Goal: Information Seeking & Learning: Compare options

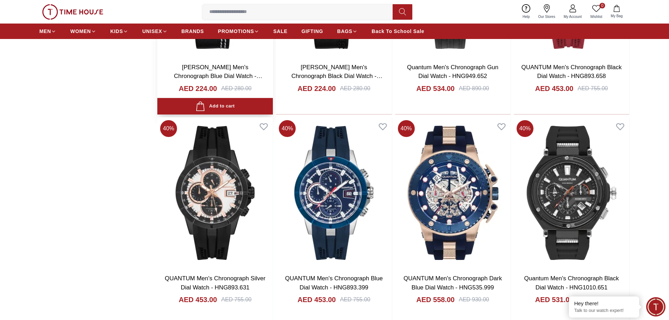
scroll to position [878, 0]
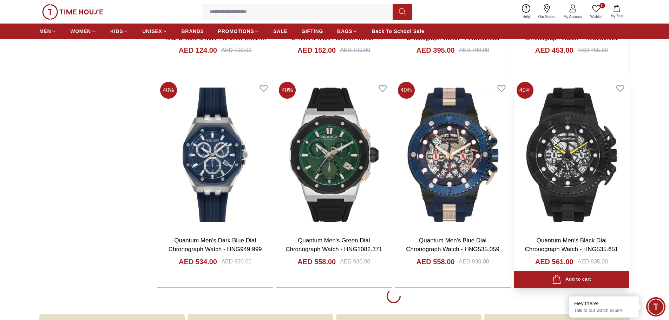
scroll to position [2986, 0]
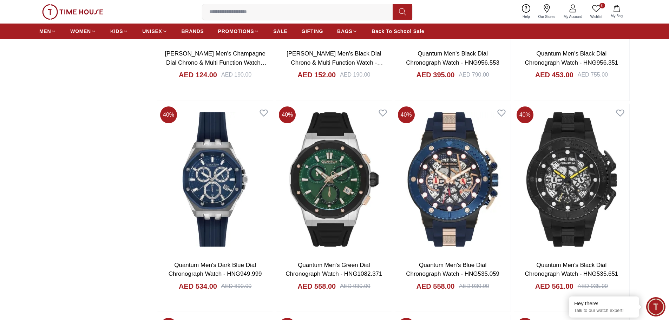
scroll to position [2951, 0]
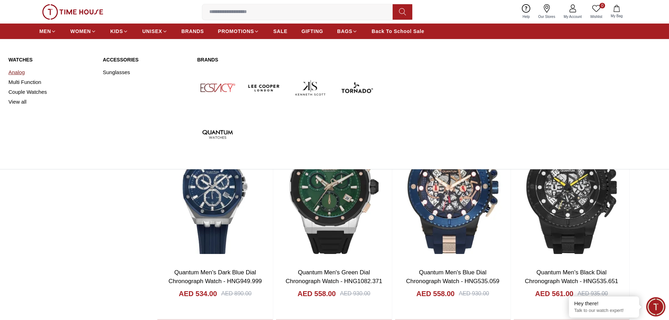
click at [14, 73] on link "Analog" at bounding box center [51, 72] width 86 height 10
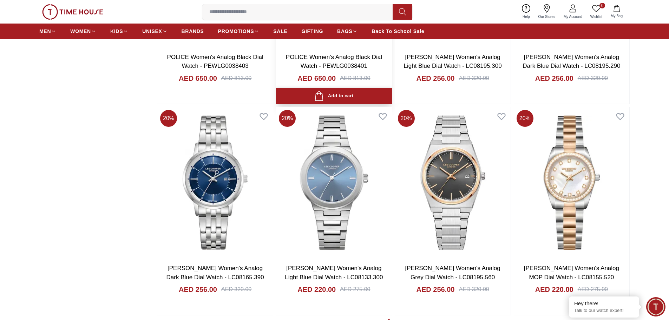
scroll to position [843, 0]
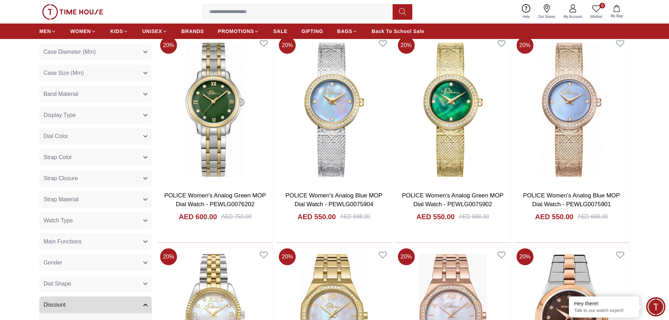
scroll to position [316, 0]
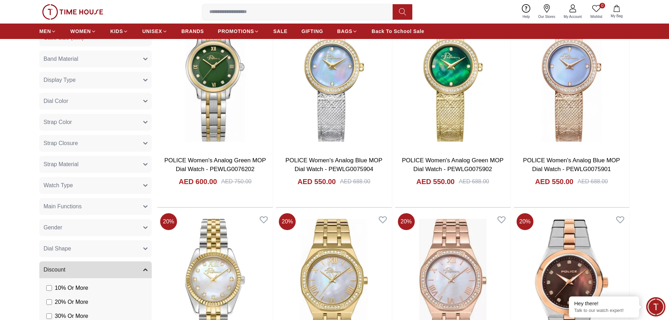
click at [91, 183] on button "Watch Type" at bounding box center [95, 185] width 112 height 17
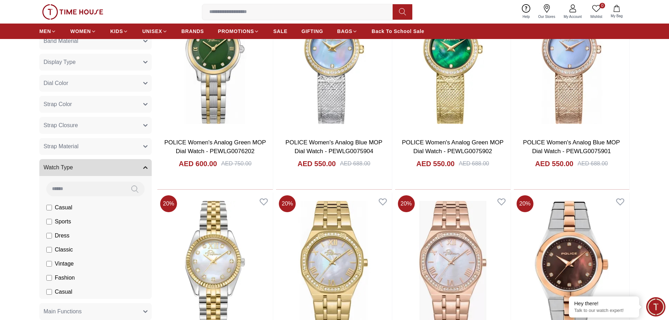
scroll to position [351, 0]
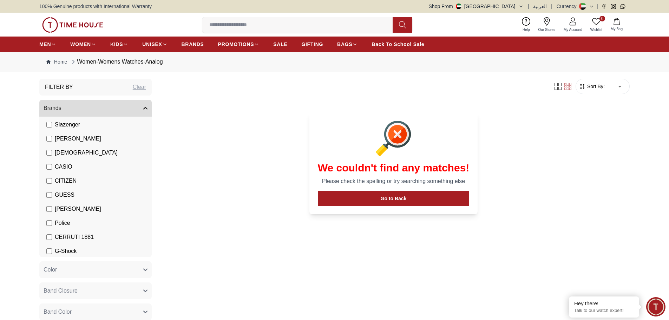
scroll to position [39, 0]
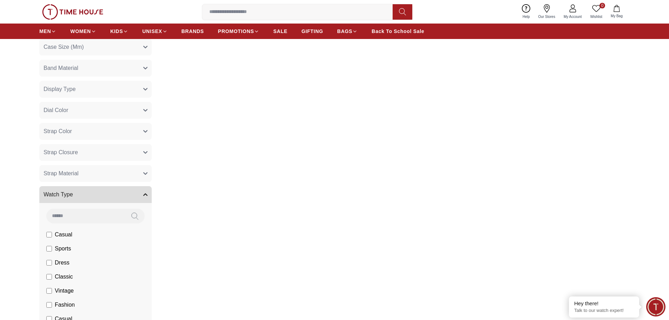
scroll to position [351, 0]
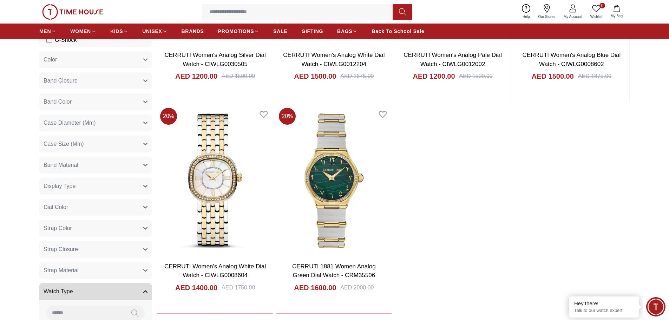
scroll to position [105, 0]
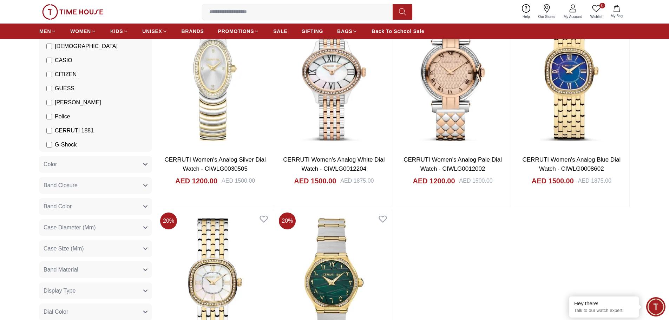
click at [51, 128] on label "CERRUTI 1881" at bounding box center [69, 130] width 47 height 8
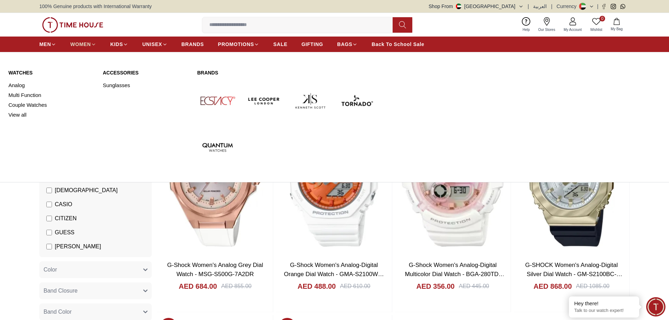
click at [83, 46] on span "WOMEN" at bounding box center [80, 44] width 21 height 7
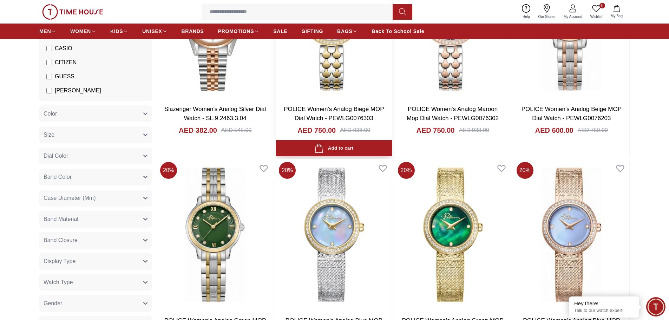
scroll to position [281, 0]
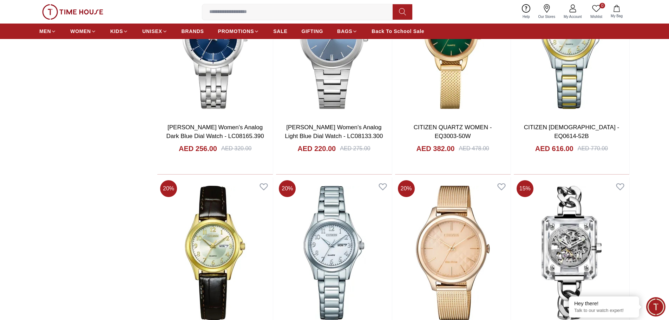
scroll to position [1300, 0]
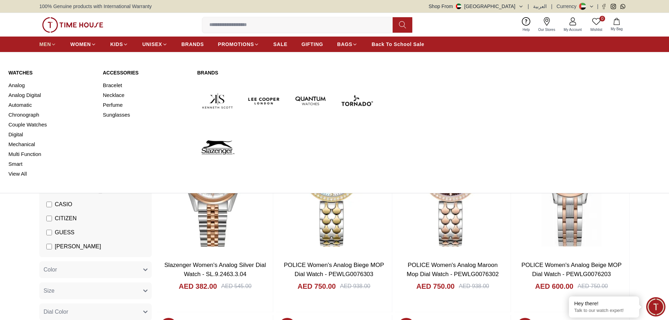
click at [47, 45] on span "MEN" at bounding box center [45, 44] width 12 height 7
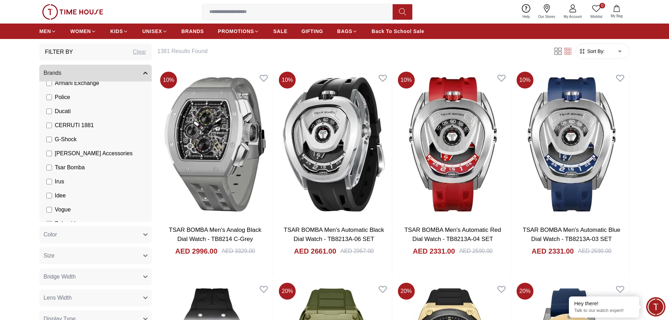
scroll to position [158, 0]
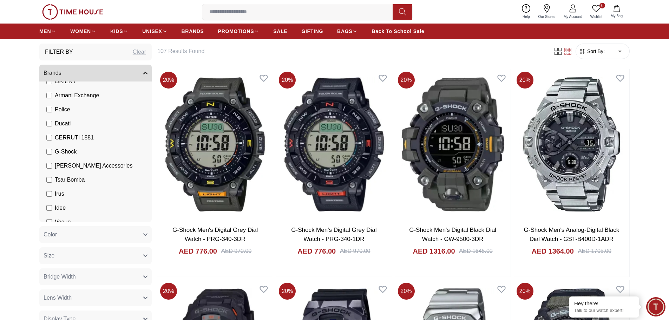
click at [518, 48] on h6 "107 Results Found" at bounding box center [351, 51] width 388 height 8
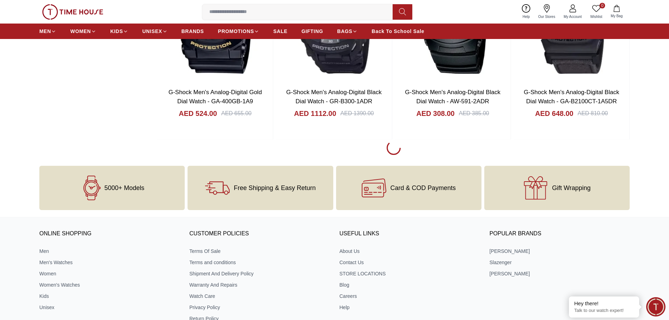
scroll to position [1019, 0]
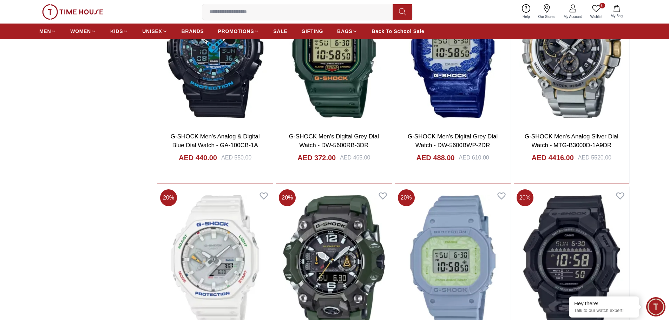
scroll to position [1968, 0]
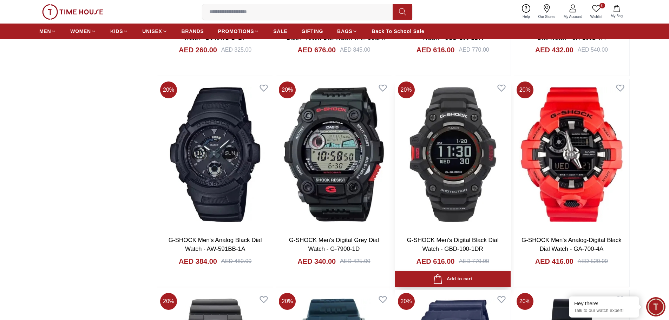
scroll to position [4884, 0]
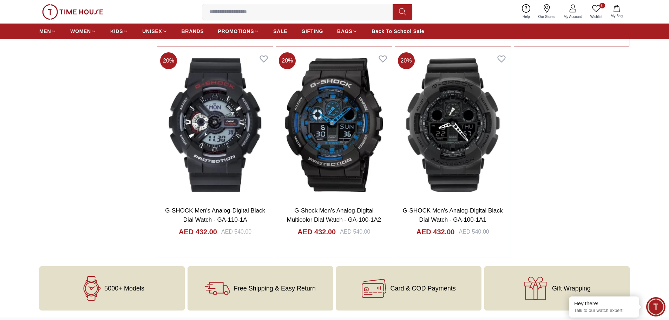
scroll to position [5551, 0]
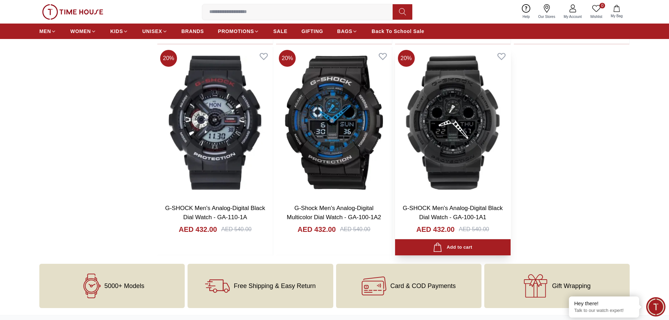
click at [469, 168] on img at bounding box center [453, 122] width 116 height 151
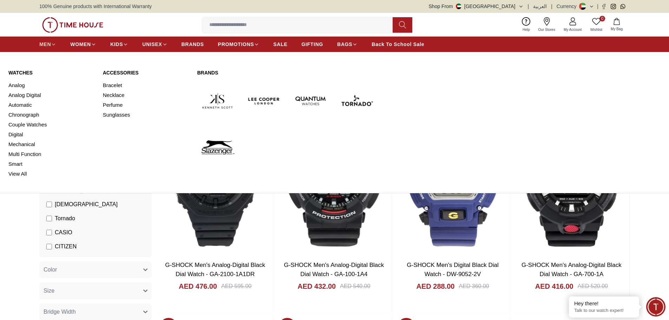
click at [45, 42] on span "MEN" at bounding box center [45, 44] width 12 height 7
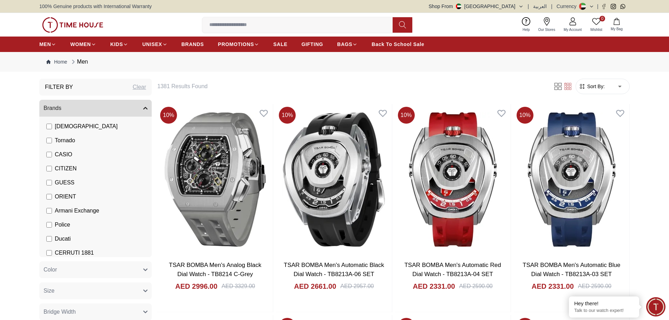
scroll to position [105, 0]
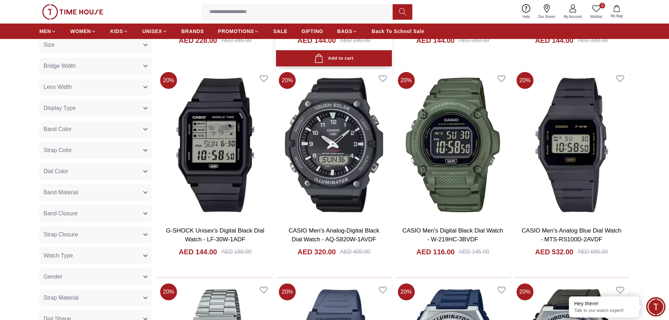
scroll to position [70, 0]
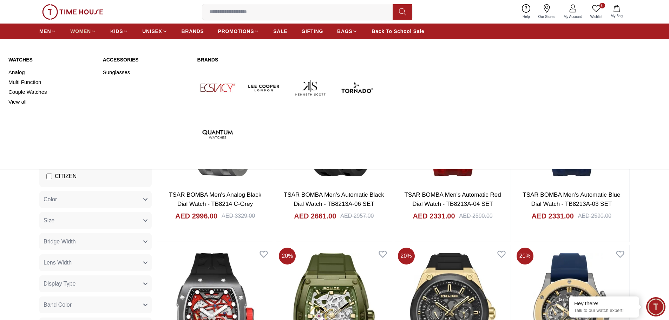
click at [93, 32] on icon at bounding box center [93, 31] width 5 height 5
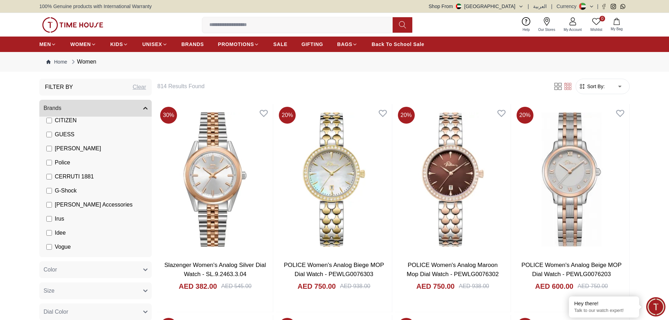
scroll to position [105, 0]
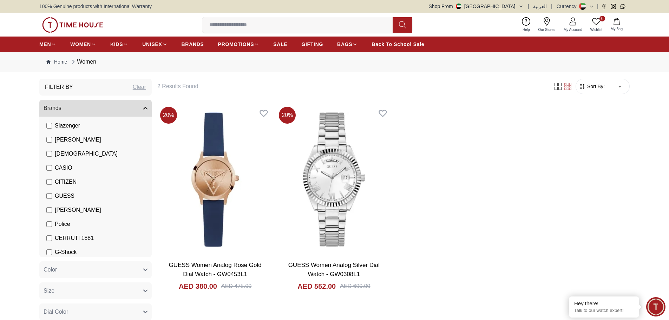
scroll to position [35, 0]
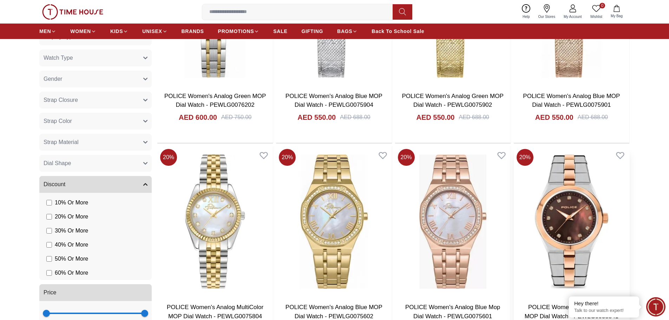
scroll to position [386, 0]
